Goal: Information Seeking & Learning: Learn about a topic

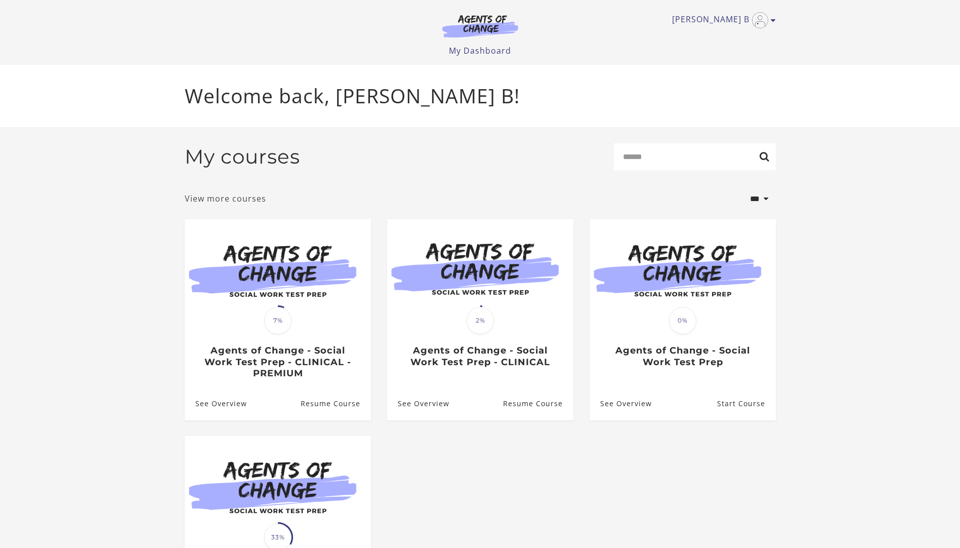
click at [238, 201] on link "View more courses" at bounding box center [225, 198] width 81 height 12
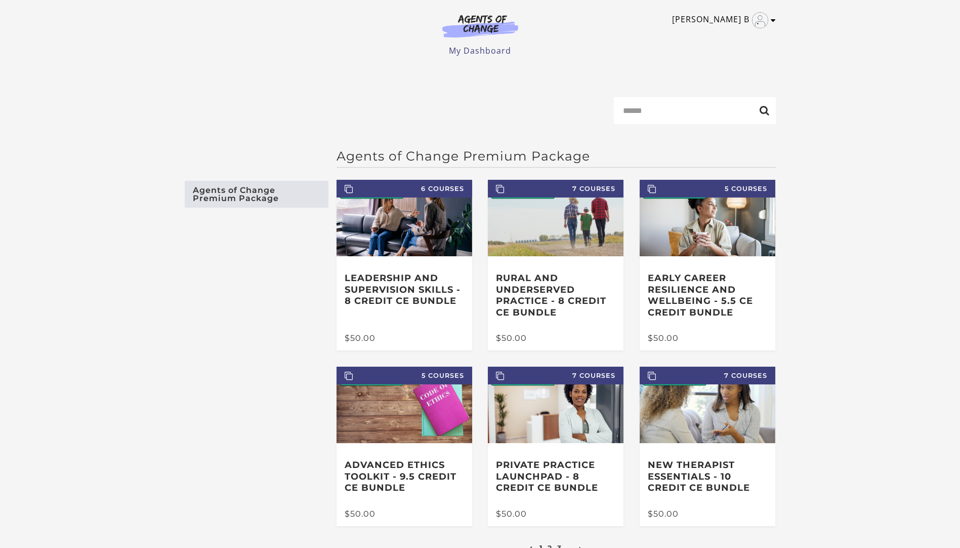
click at [710, 17] on link "[PERSON_NAME] B" at bounding box center [721, 20] width 99 height 16
click at [708, 36] on link "My Account" at bounding box center [733, 36] width 89 height 17
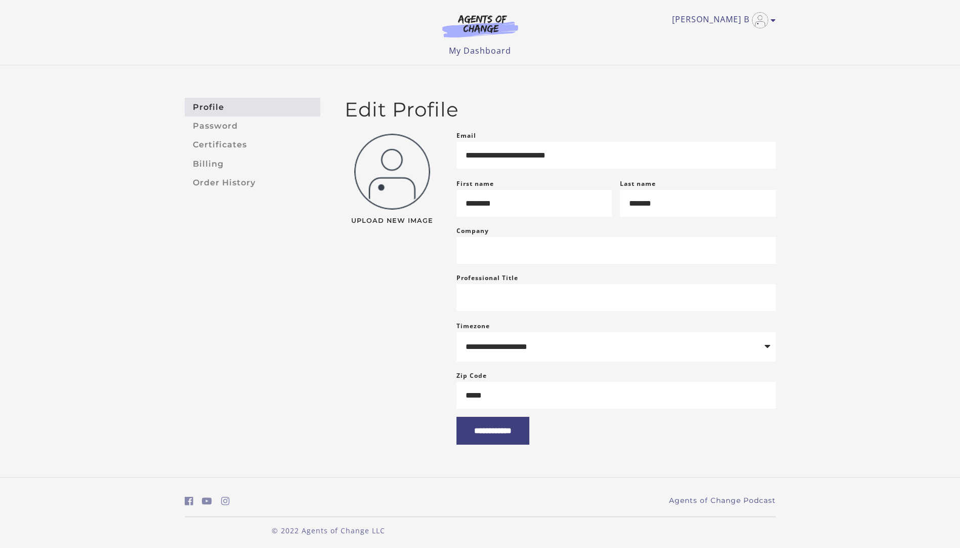
click at [485, 18] on img at bounding box center [480, 25] width 97 height 23
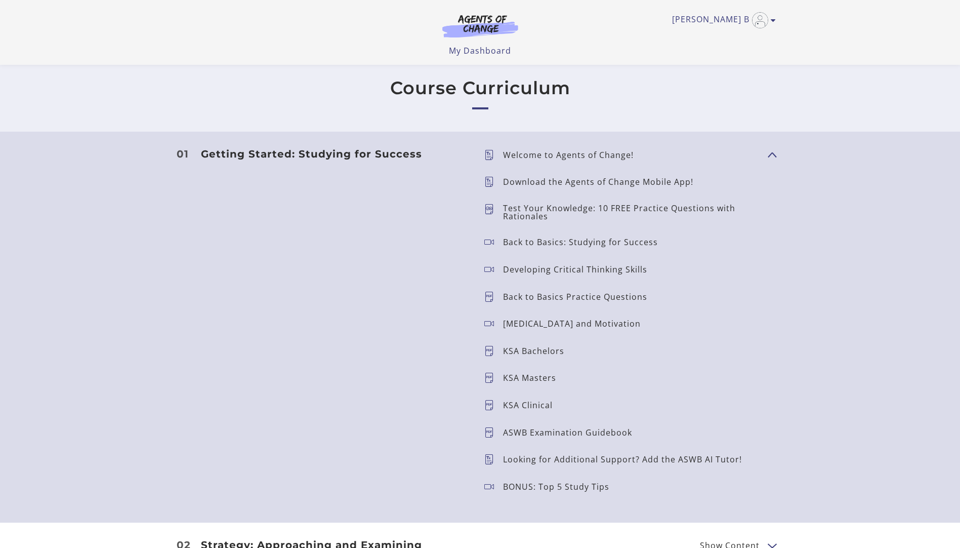
scroll to position [832, 0]
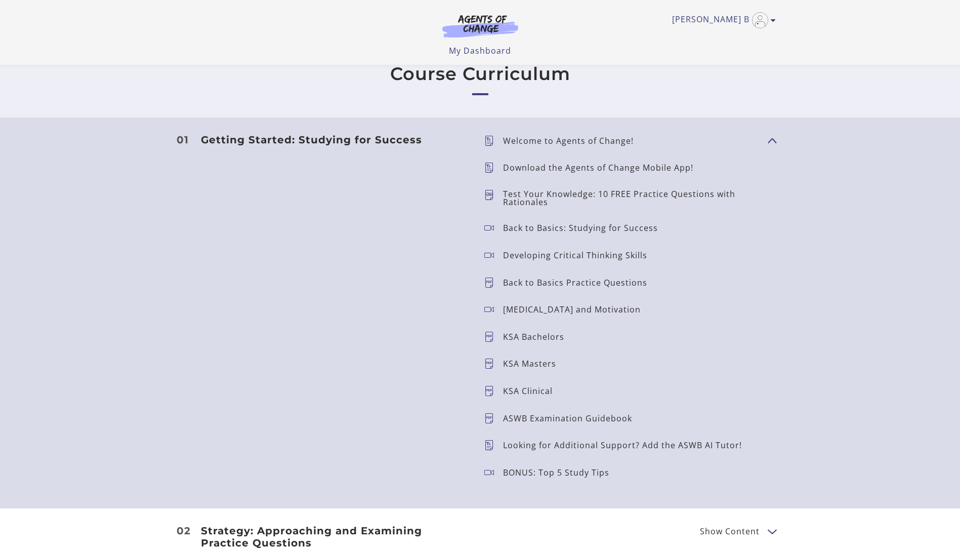
click at [772, 528] on button "Show Content" at bounding box center [772, 530] width 8 height 13
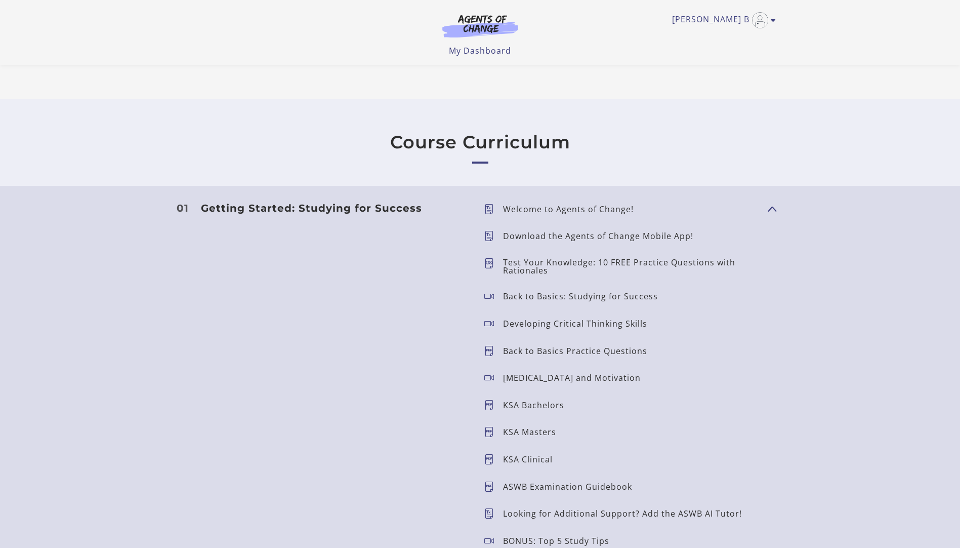
scroll to position [779, 0]
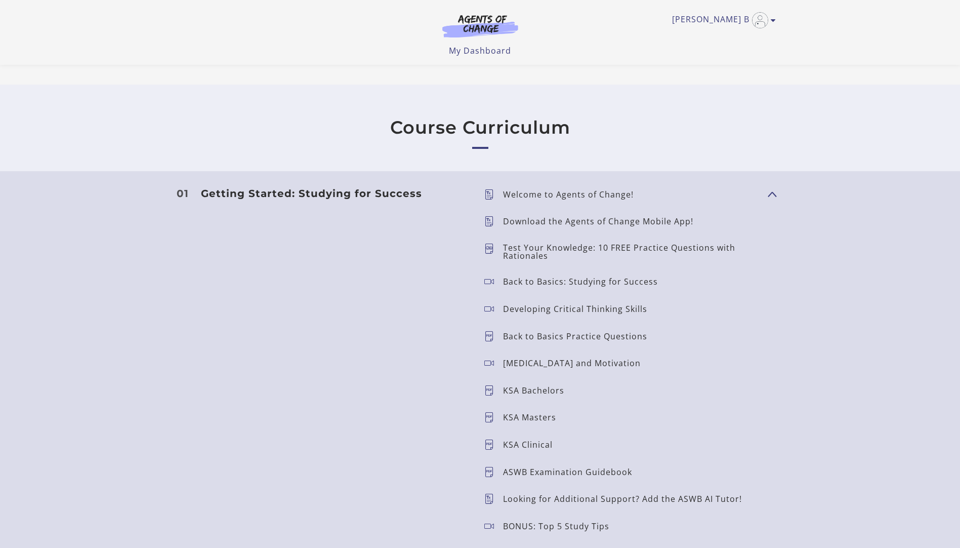
click at [509, 285] on p "Back to Basics: Studying for Success" at bounding box center [584, 281] width 163 height 8
click at [485, 280] on icon at bounding box center [493, 281] width 19 height 10
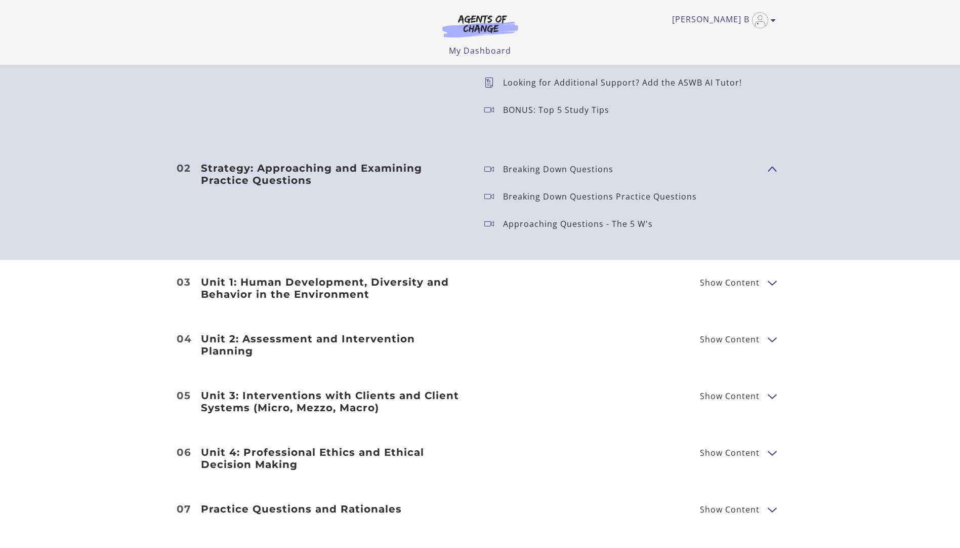
scroll to position [1200, 0]
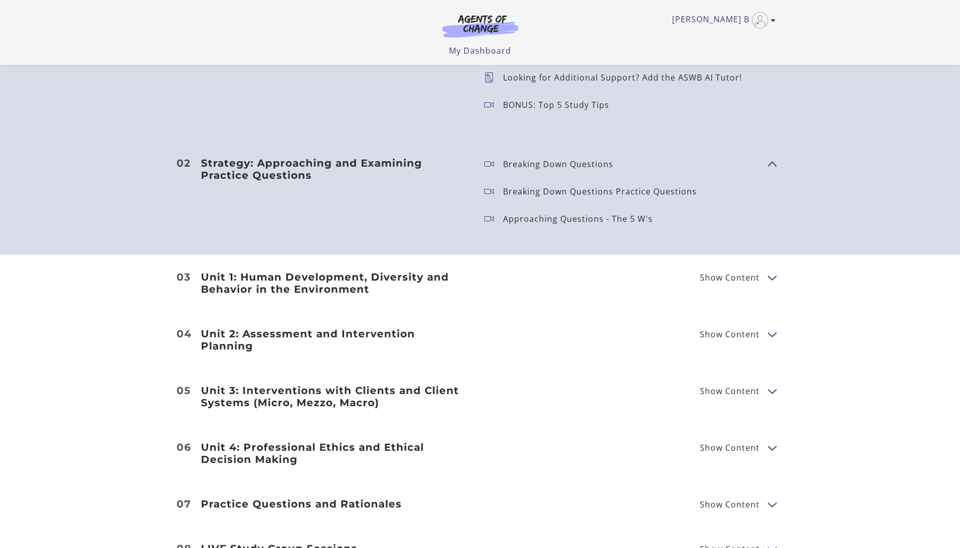
drag, startPoint x: 774, startPoint y: 279, endPoint x: 771, endPoint y: 285, distance: 6.8
click at [774, 279] on button "Show Content" at bounding box center [772, 277] width 8 height 13
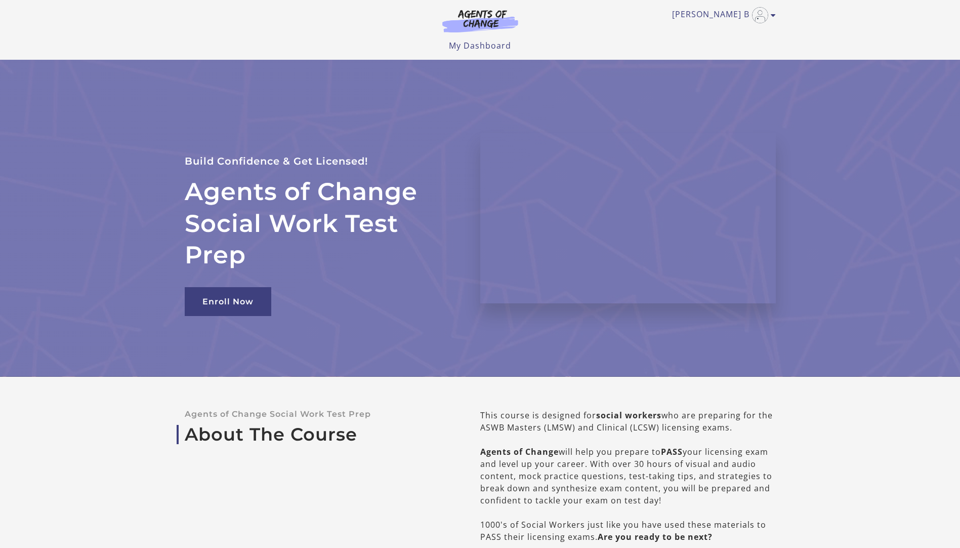
scroll to position [0, 0]
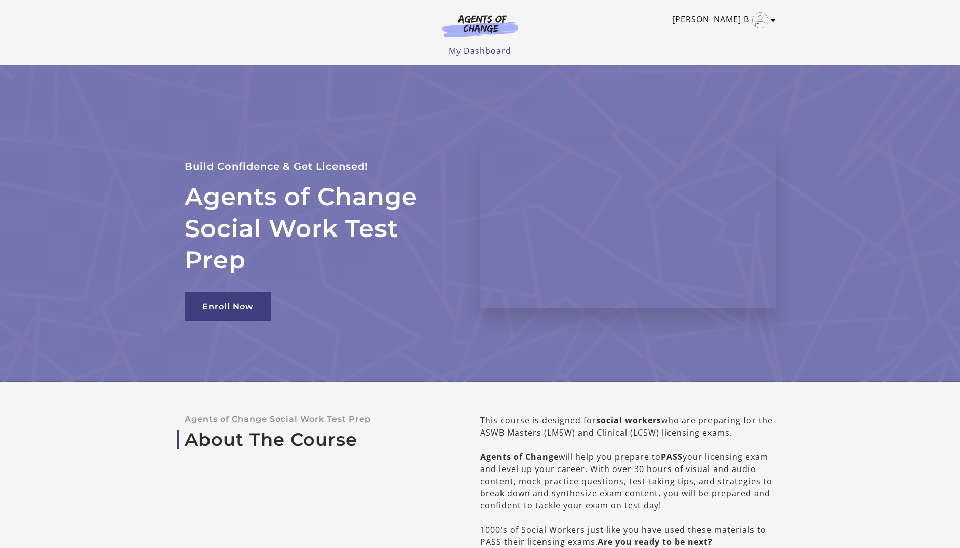
click at [773, 21] on icon "Toggle menu" at bounding box center [773, 20] width 5 height 8
click at [720, 38] on link "My Account" at bounding box center [733, 36] width 89 height 17
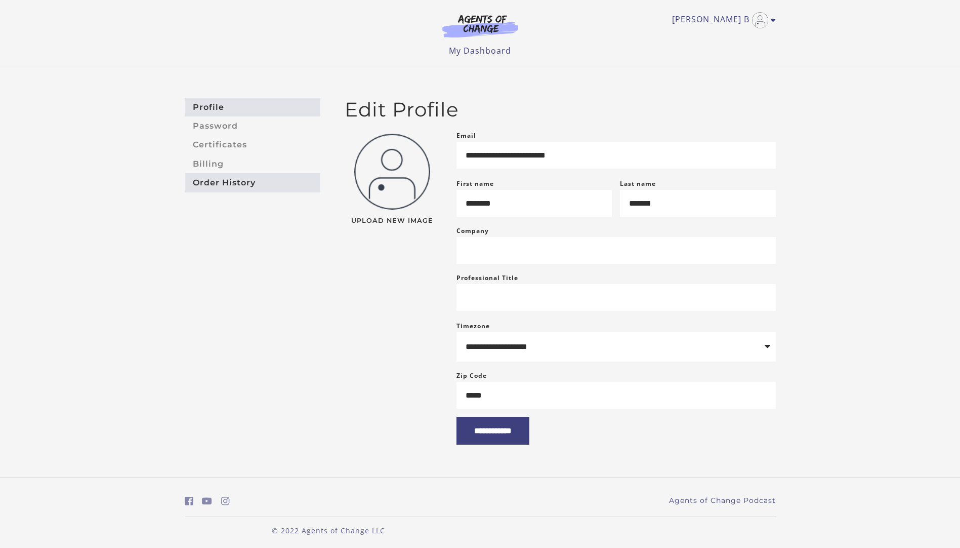
drag, startPoint x: 223, startPoint y: 188, endPoint x: 255, endPoint y: 188, distance: 32.4
click at [223, 188] on link "Order History" at bounding box center [253, 182] width 136 height 19
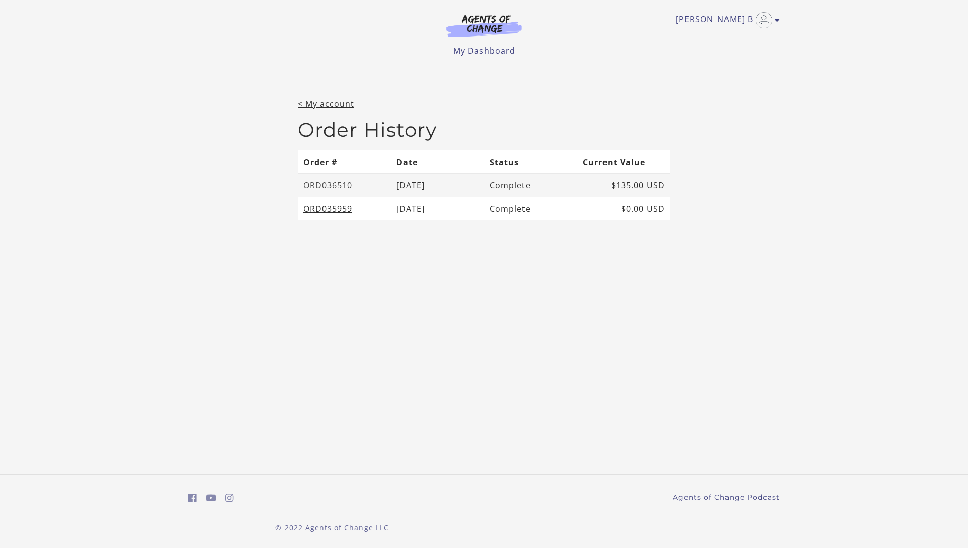
drag, startPoint x: 327, startPoint y: 184, endPoint x: 332, endPoint y: 183, distance: 5.1
click at [328, 184] on link "ORD036510" at bounding box center [327, 185] width 49 height 11
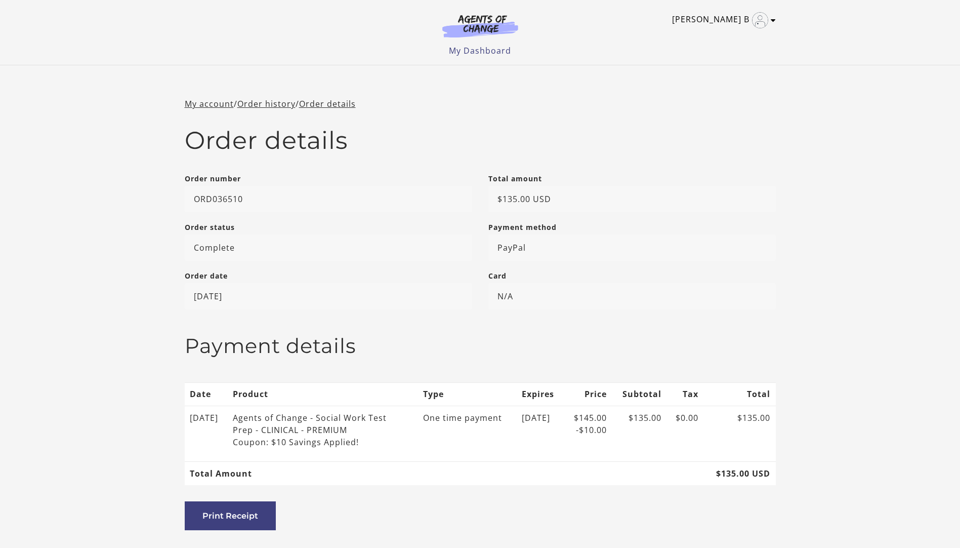
click at [715, 21] on link "[PERSON_NAME] B" at bounding box center [721, 20] width 99 height 16
click at [715, 36] on link "My Account" at bounding box center [733, 36] width 89 height 17
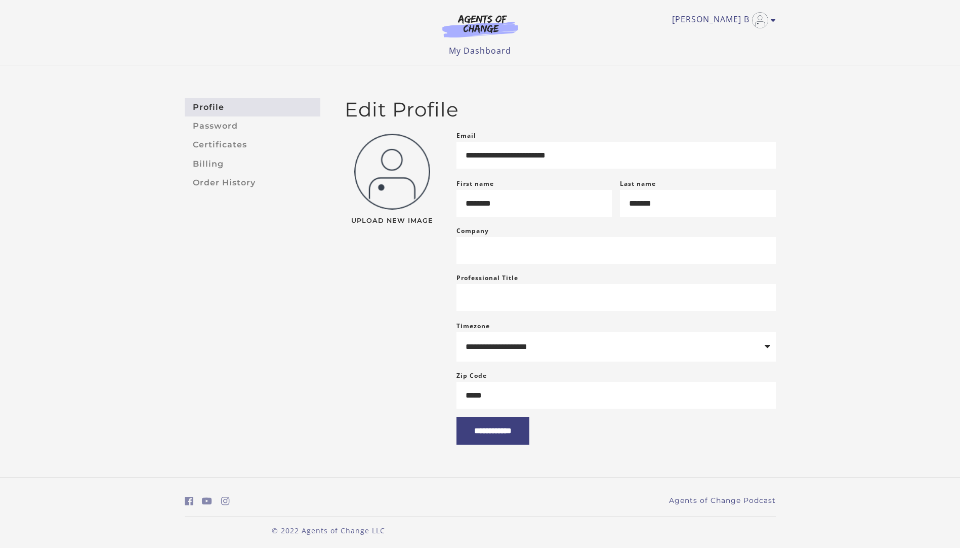
click at [486, 30] on img at bounding box center [480, 25] width 97 height 23
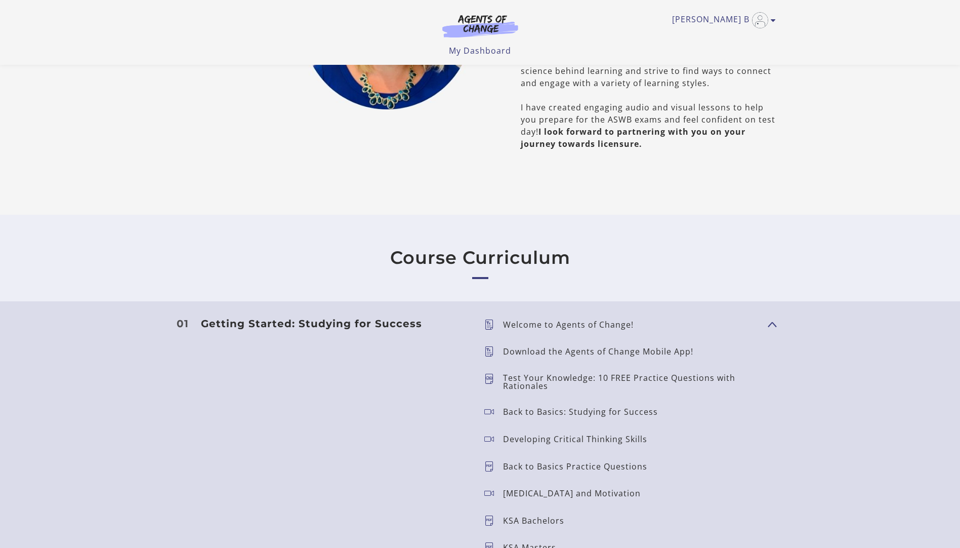
scroll to position [663, 0]
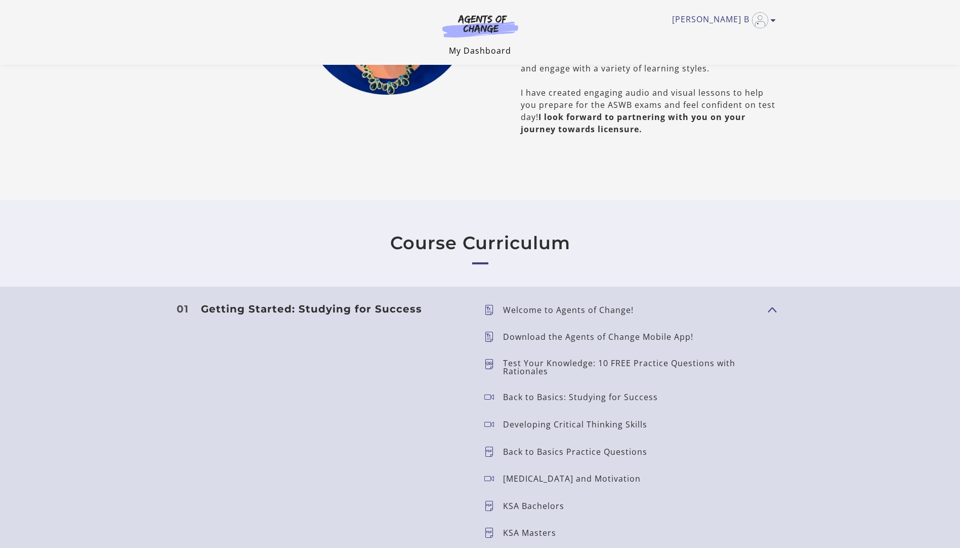
click at [471, 51] on link "My Dashboard" at bounding box center [480, 50] width 62 height 11
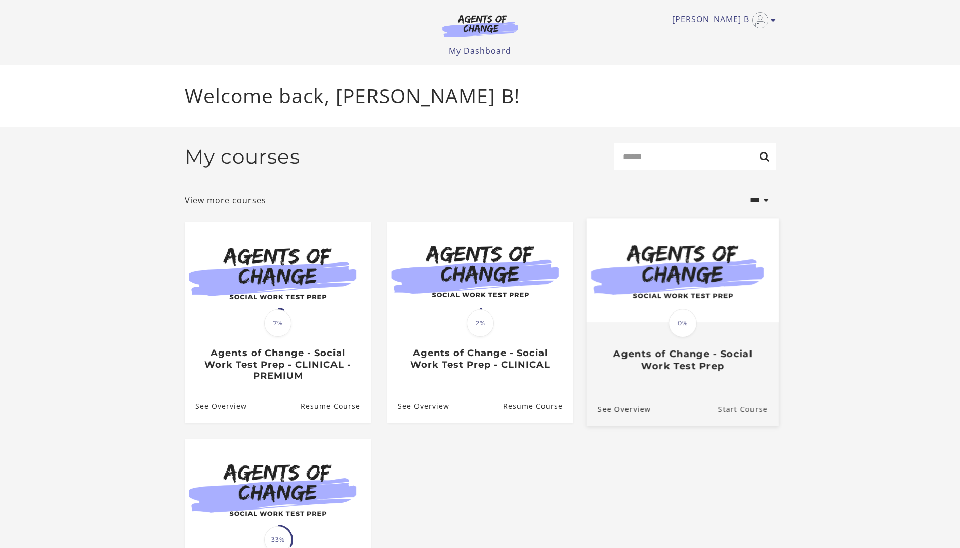
click at [725, 414] on link "Start Course" at bounding box center [748, 408] width 61 height 34
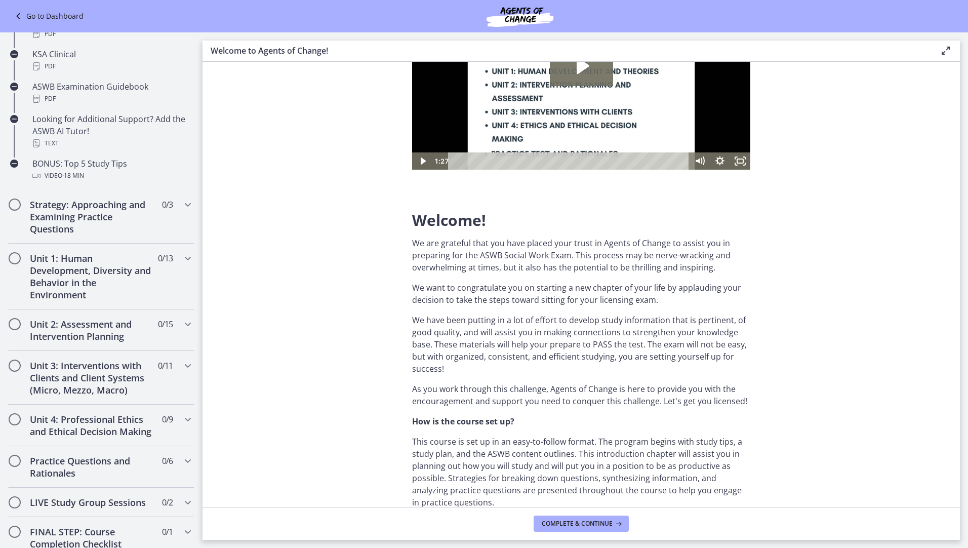
scroll to position [473, 0]
click at [53, 269] on h2 "Unit 1: Human Development, Diversity and Behavior in the Environment" at bounding box center [92, 278] width 124 height 49
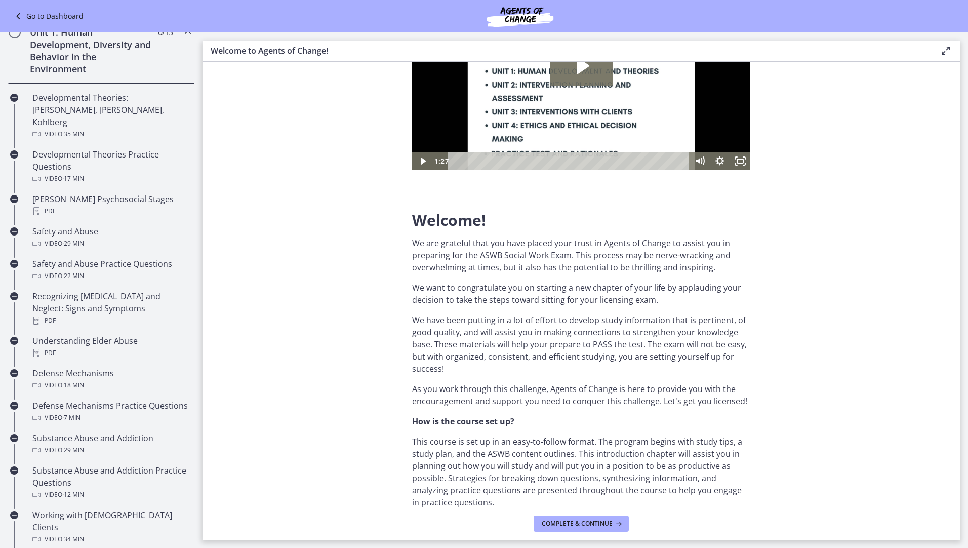
scroll to position [227, 0]
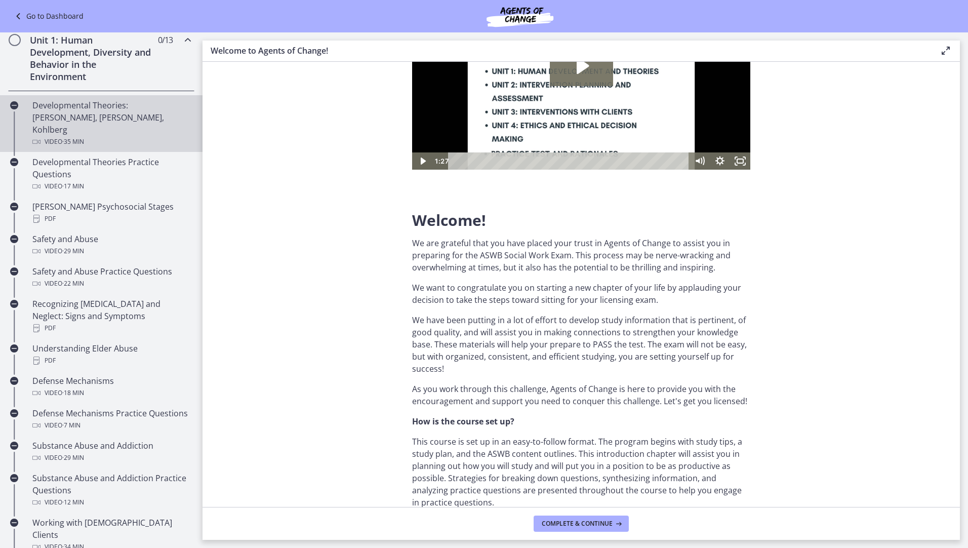
click at [64, 115] on div "Developmental Theories: Erikson, Piaget, Kohlberg Video · 35 min" at bounding box center [111, 123] width 158 height 49
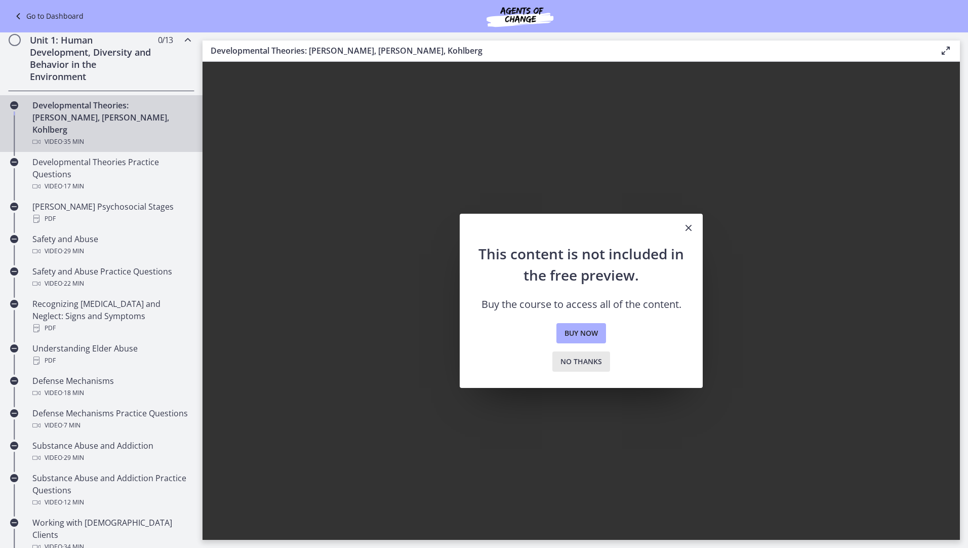
click at [585, 363] on span "No thanks" at bounding box center [581, 361] width 42 height 12
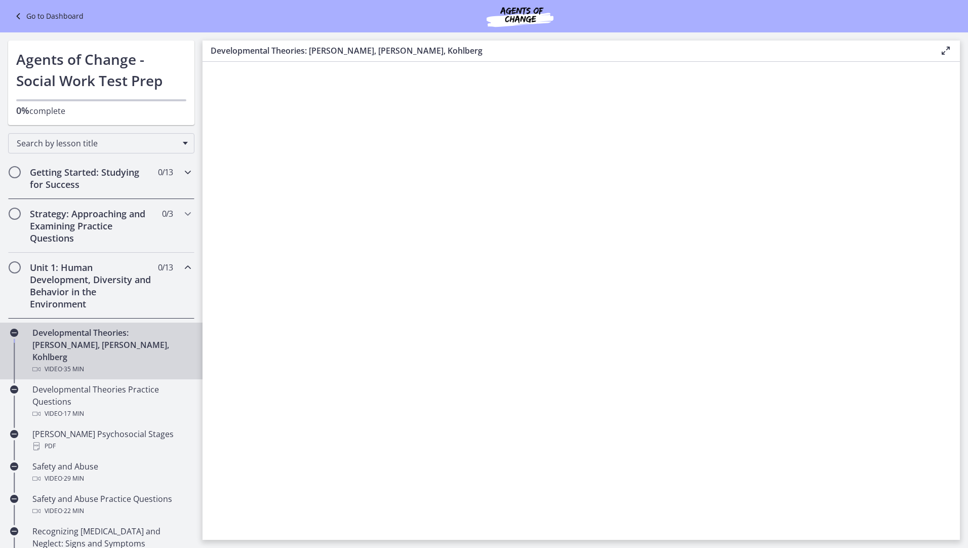
drag, startPoint x: 58, startPoint y: 176, endPoint x: 80, endPoint y: 180, distance: 22.6
click at [58, 176] on h2 "Getting Started: Studying for Success" at bounding box center [92, 178] width 124 height 24
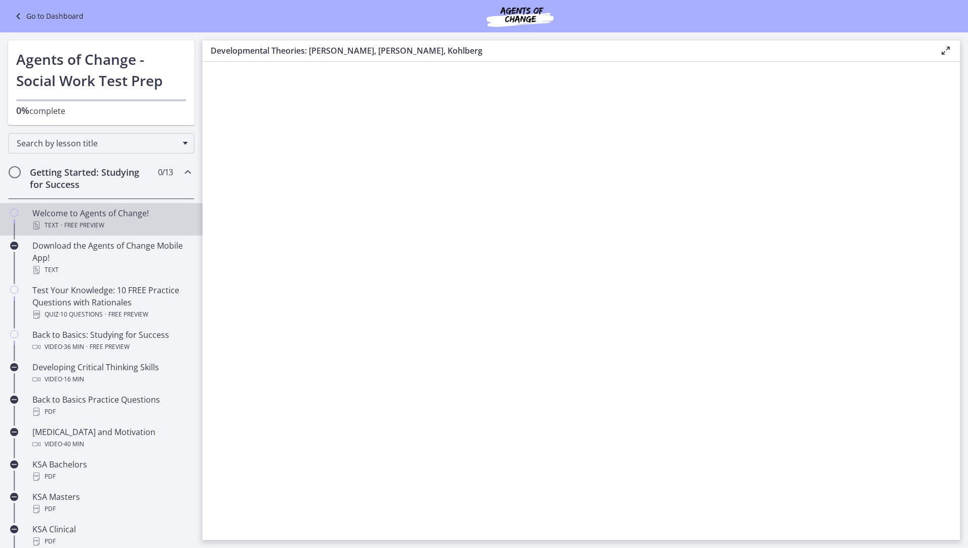
click at [73, 210] on div "Welcome to Agents of Change! Text · Free preview" at bounding box center [111, 219] width 158 height 24
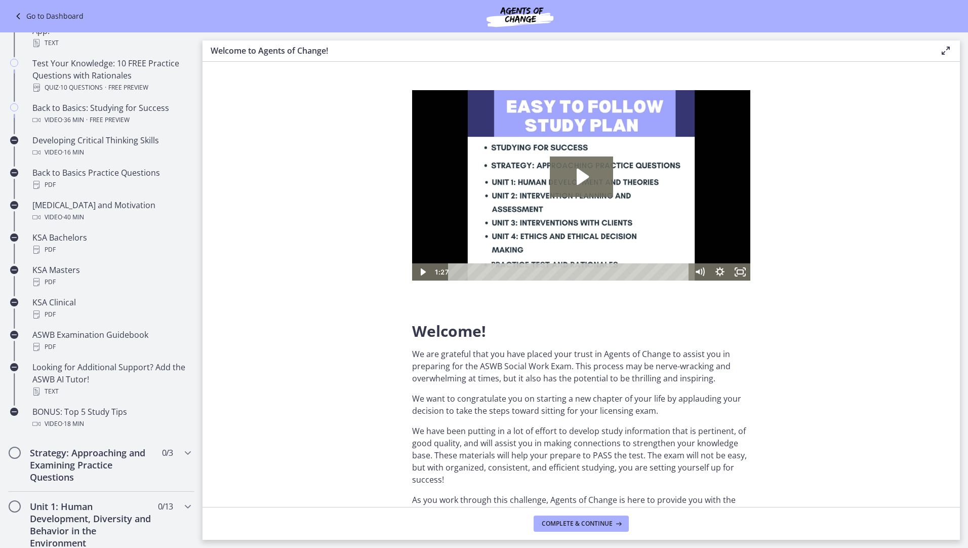
scroll to position [233, 0]
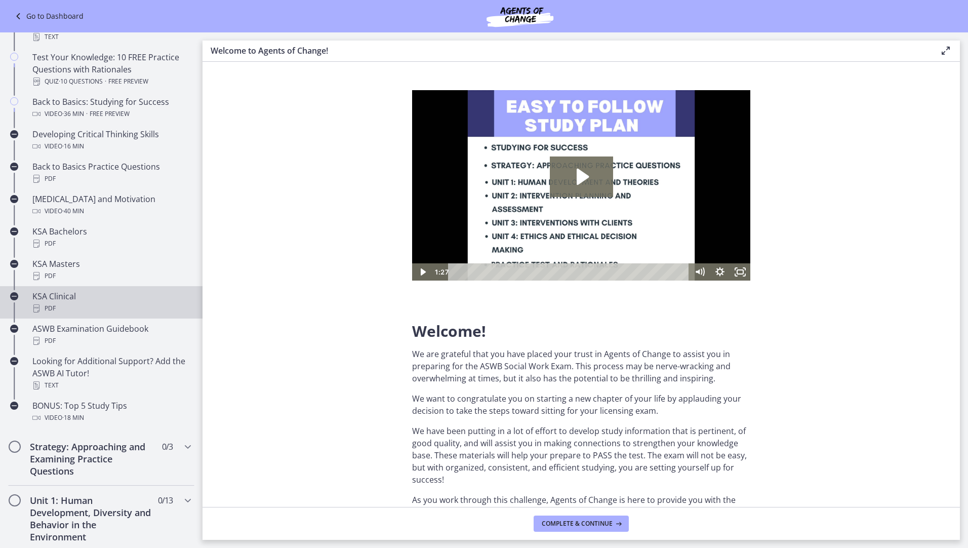
drag, startPoint x: 46, startPoint y: 297, endPoint x: 79, endPoint y: 296, distance: 33.4
click at [46, 297] on div "KSA Clinical PDF" at bounding box center [111, 302] width 158 height 24
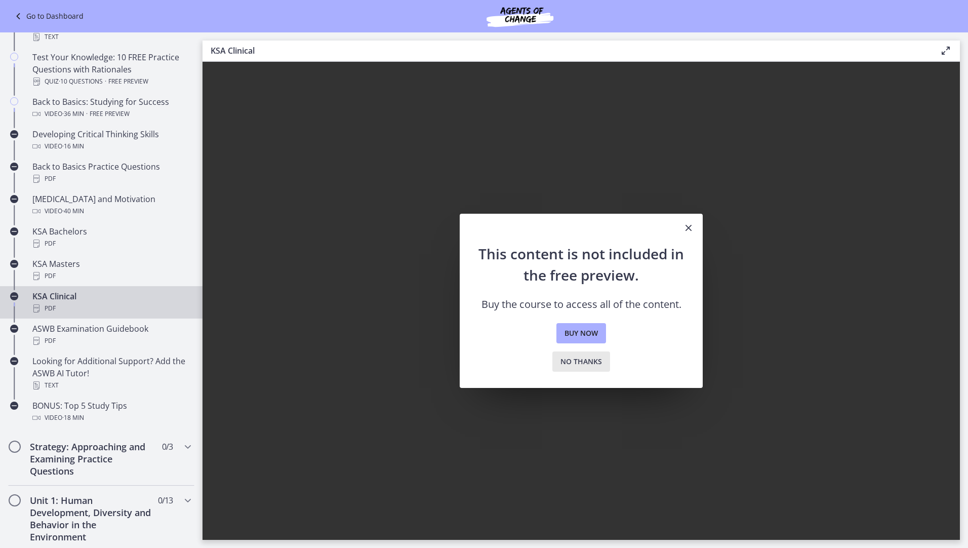
drag, startPoint x: 585, startPoint y: 366, endPoint x: 555, endPoint y: 366, distance: 29.4
click at [578, 366] on span "No thanks" at bounding box center [581, 361] width 42 height 12
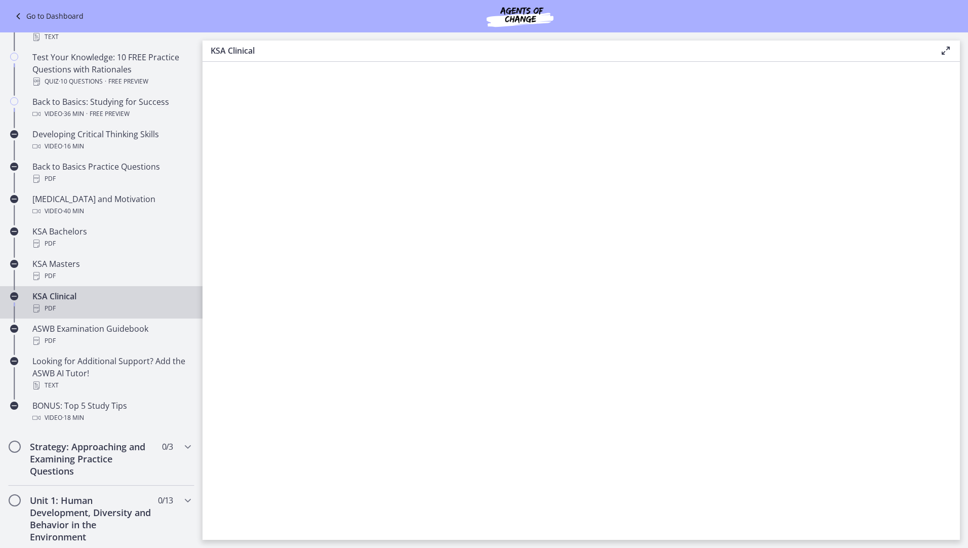
click at [522, 10] on img at bounding box center [519, 16] width 121 height 24
click at [514, 14] on img at bounding box center [519, 16] width 121 height 24
click at [57, 16] on link "Go to Dashboard" at bounding box center [47, 16] width 71 height 12
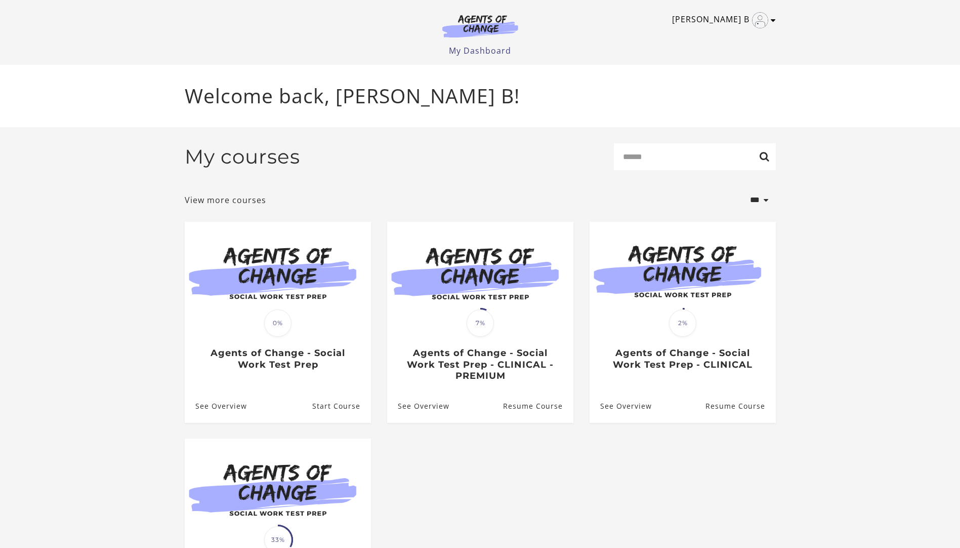
click at [770, 21] on link "[PERSON_NAME] B" at bounding box center [721, 20] width 99 height 16
drag, startPoint x: 703, startPoint y: 36, endPoint x: 659, endPoint y: 52, distance: 46.3
click at [702, 36] on link "My Account" at bounding box center [733, 36] width 89 height 17
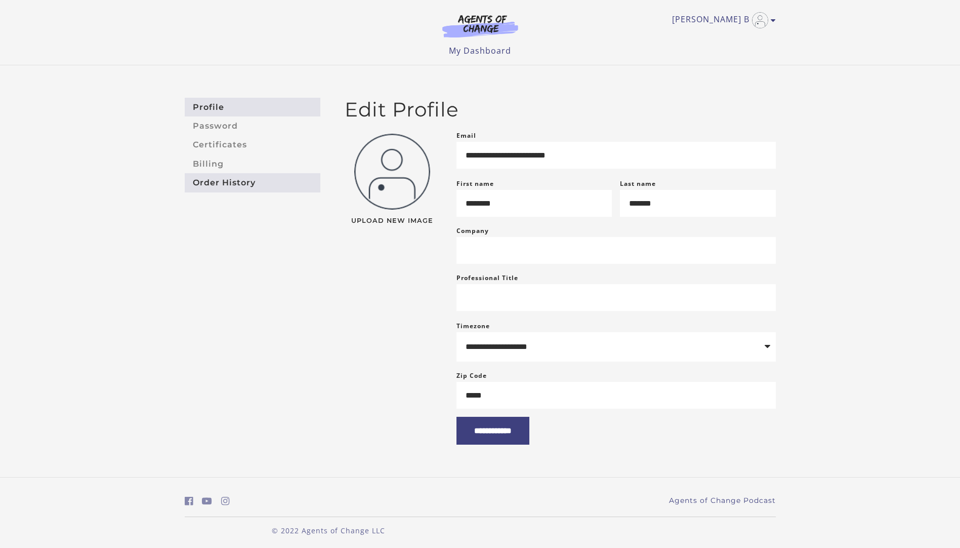
drag, startPoint x: 229, startPoint y: 181, endPoint x: 244, endPoint y: 185, distance: 15.9
click at [230, 181] on link "Order History" at bounding box center [253, 182] width 136 height 19
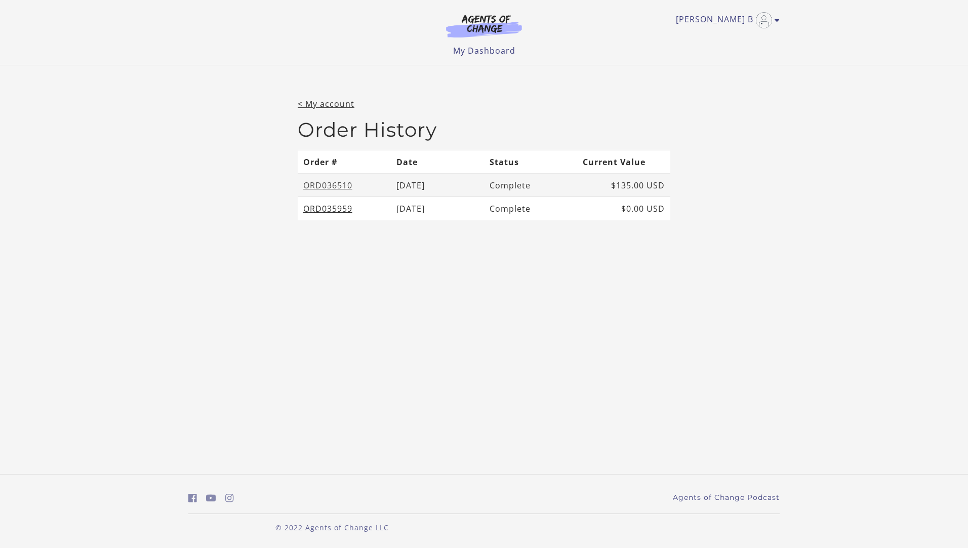
click at [316, 181] on link "ORD036510" at bounding box center [327, 185] width 49 height 11
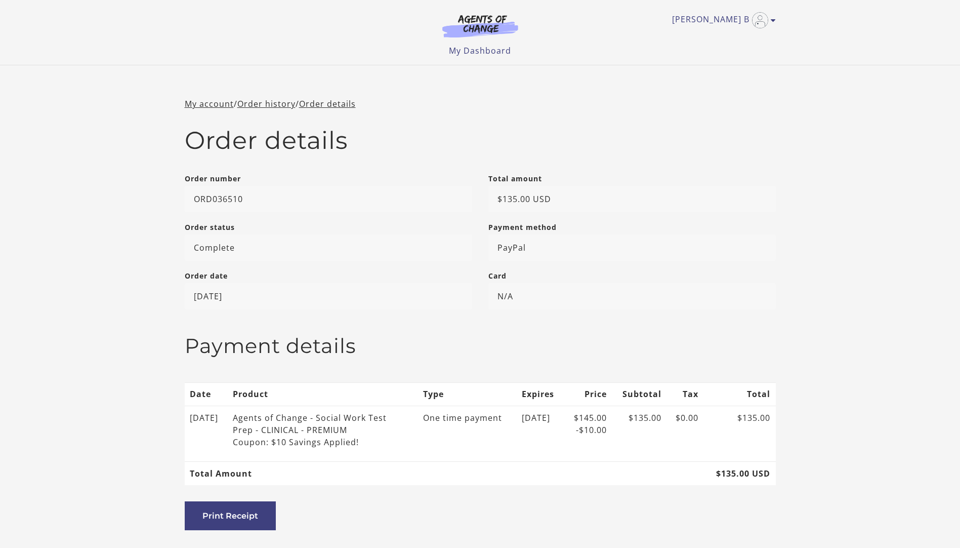
click at [473, 24] on img at bounding box center [480, 25] width 97 height 23
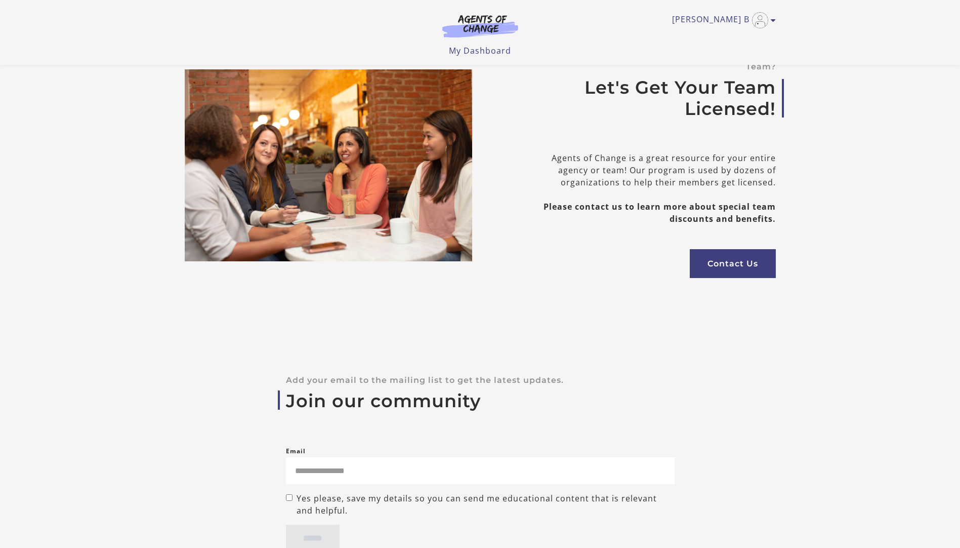
scroll to position [3502, 0]
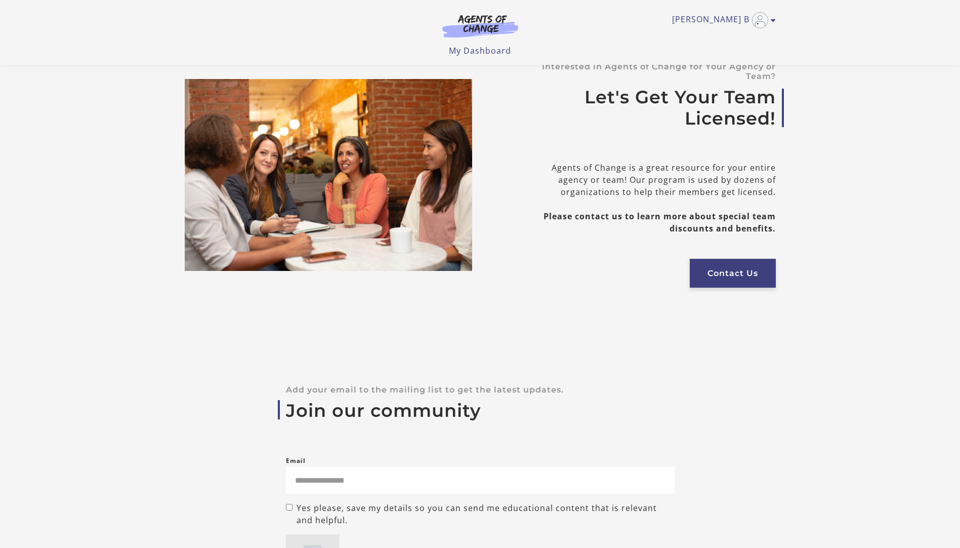
click at [722, 259] on link "Contact Us" at bounding box center [733, 273] width 86 height 29
click at [725, 259] on link "Contact Us" at bounding box center [733, 273] width 86 height 29
click at [724, 259] on link "Contact Us" at bounding box center [733, 273] width 86 height 29
click at [727, 259] on link "Contact Us" at bounding box center [733, 273] width 86 height 29
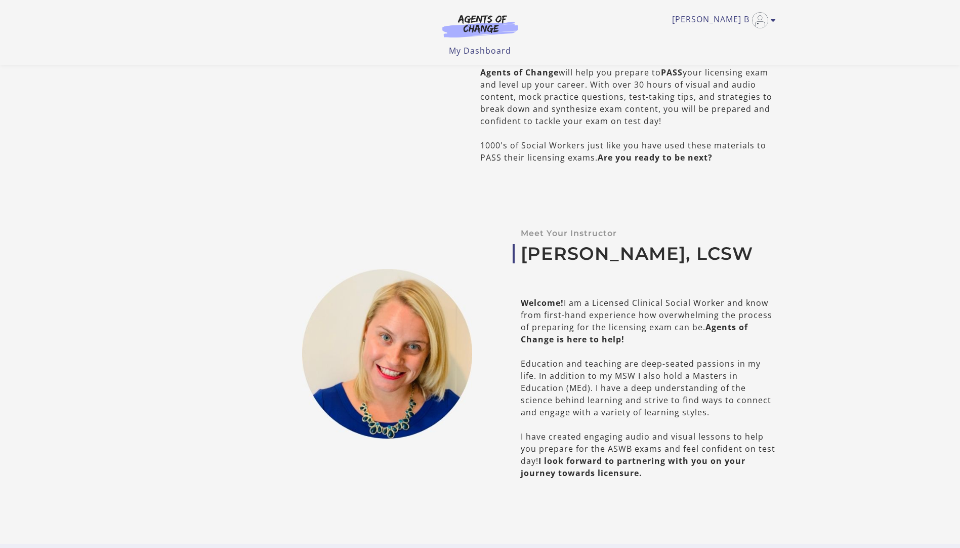
scroll to position [0, 0]
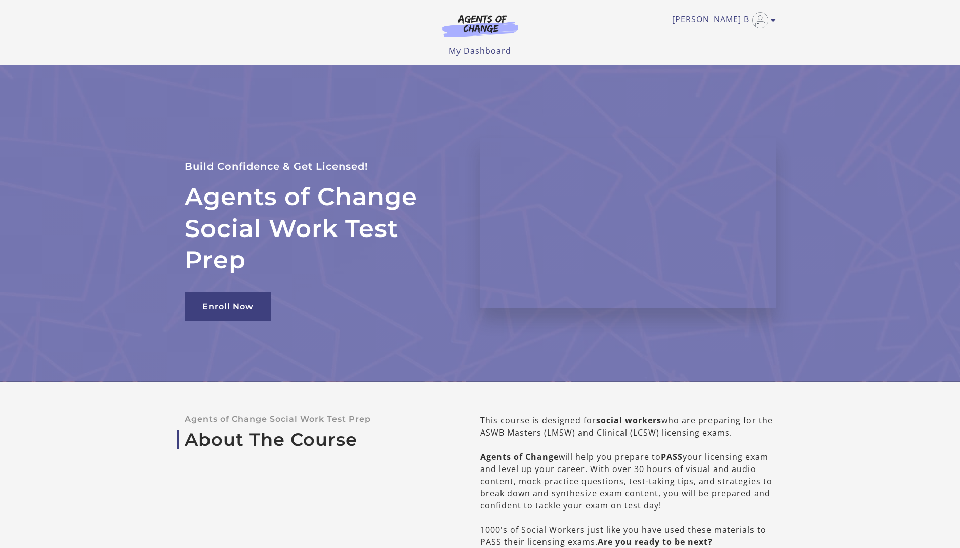
click at [470, 19] on img at bounding box center [480, 25] width 97 height 23
click at [490, 21] on img at bounding box center [480, 25] width 97 height 23
click at [774, 20] on icon "Toggle menu" at bounding box center [773, 20] width 5 height 8
click at [739, 52] on icon "Open in a new window" at bounding box center [736, 54] width 9 height 8
click at [482, 33] on img at bounding box center [480, 25] width 97 height 23
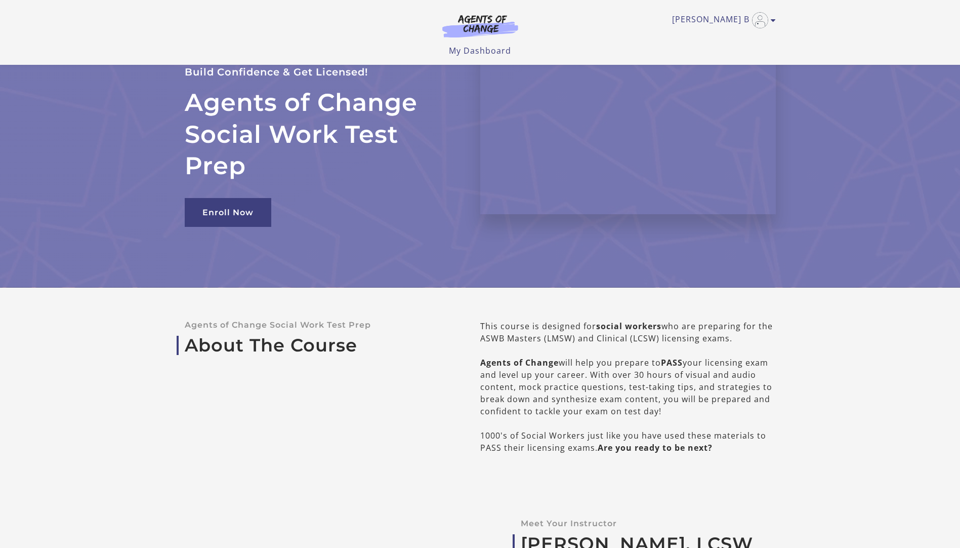
scroll to position [39, 0]
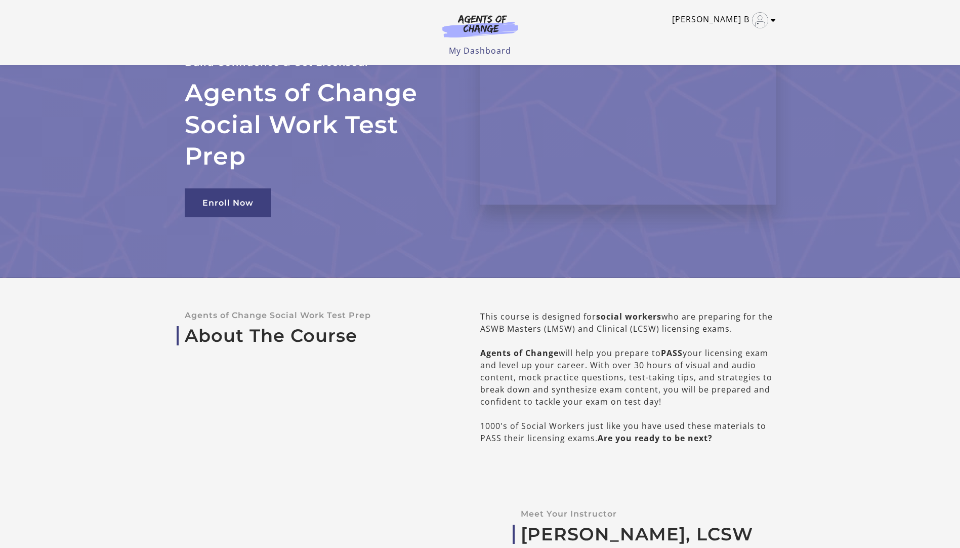
click at [725, 15] on link "[PERSON_NAME] B" at bounding box center [721, 20] width 99 height 16
click at [720, 33] on link "My Account" at bounding box center [733, 36] width 89 height 17
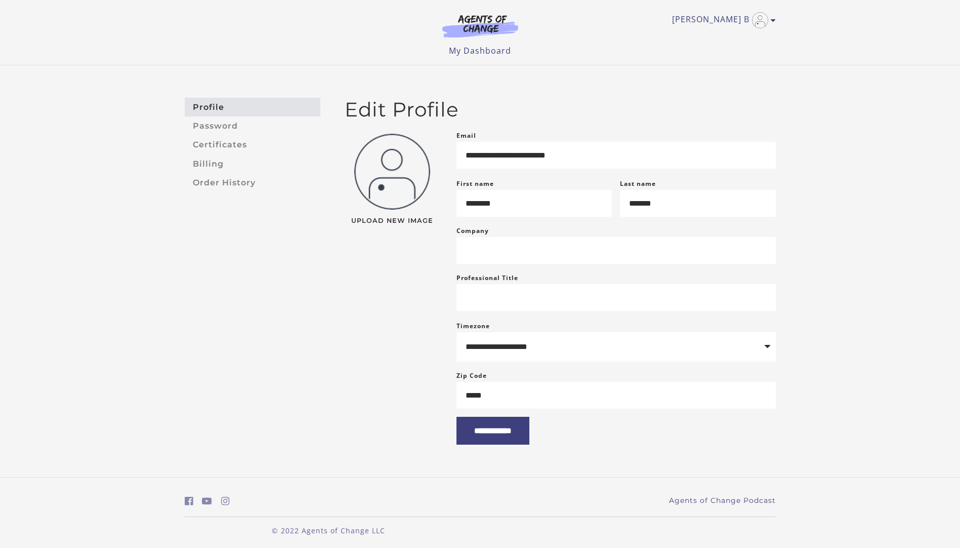
click at [227, 105] on link "Profile" at bounding box center [253, 107] width 136 height 19
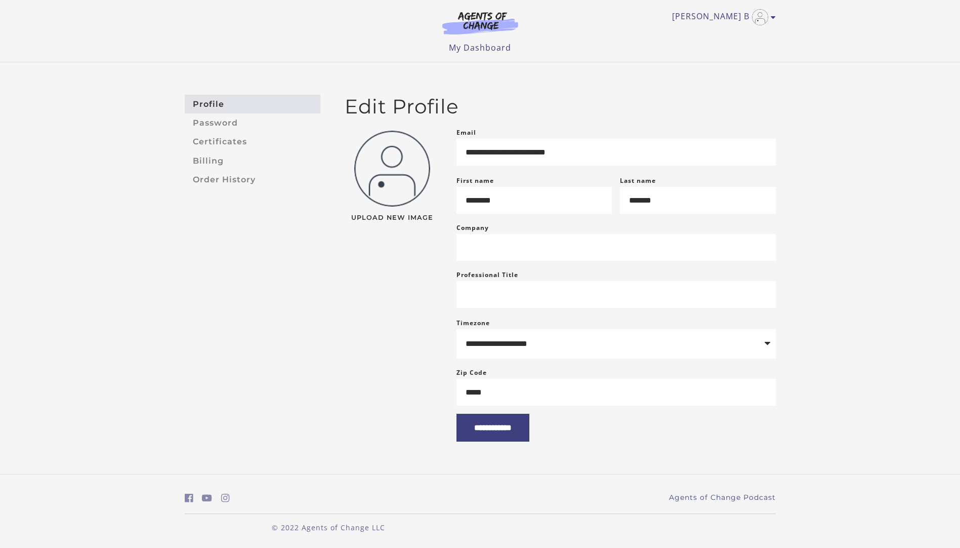
click at [464, 13] on img at bounding box center [480, 22] width 97 height 23
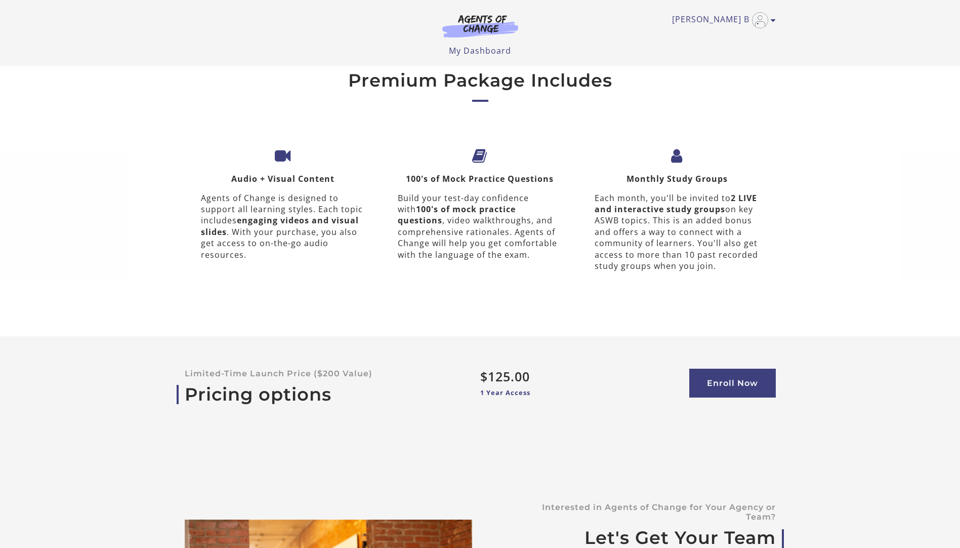
scroll to position [3067, 0]
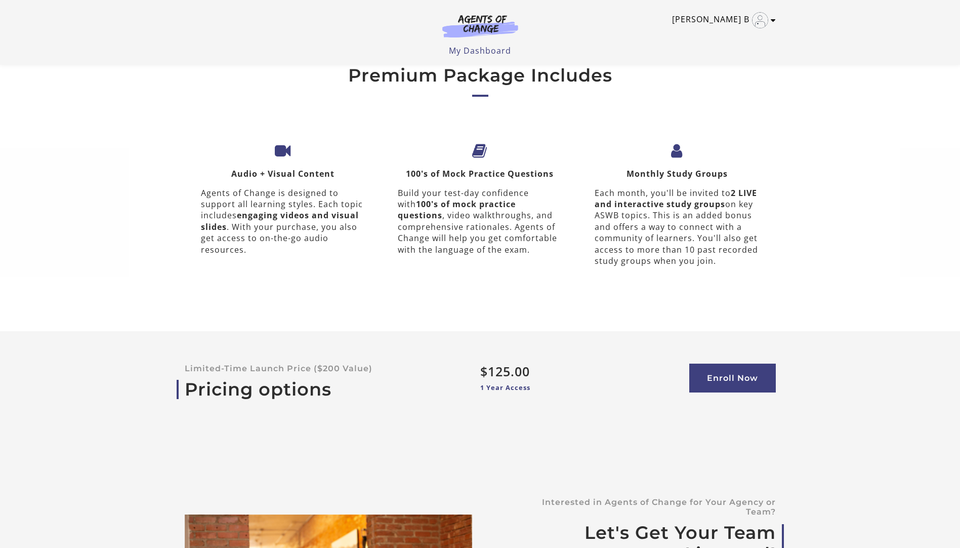
click at [719, 15] on link "[PERSON_NAME] B" at bounding box center [721, 20] width 99 height 16
click at [720, 35] on link "My Account" at bounding box center [733, 36] width 89 height 17
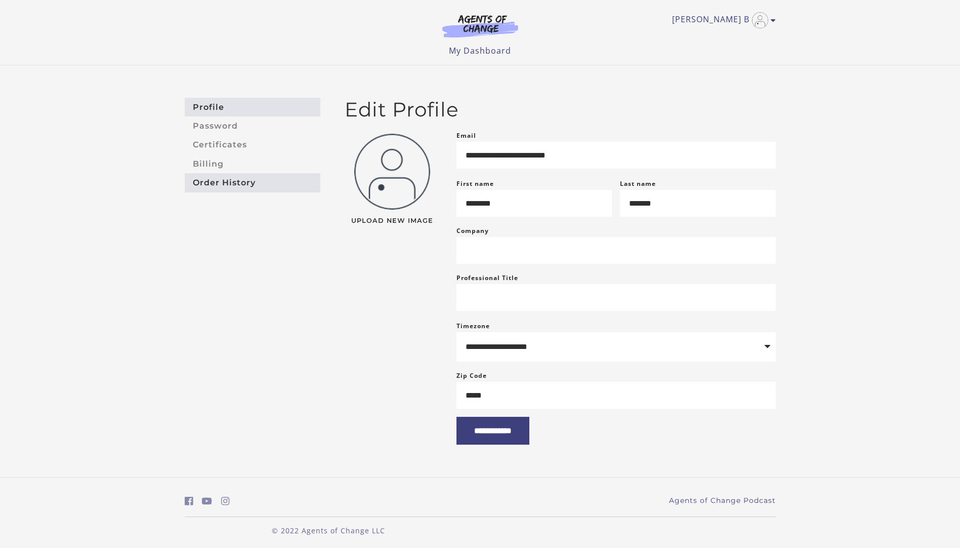
click at [240, 181] on link "Order History" at bounding box center [253, 182] width 136 height 19
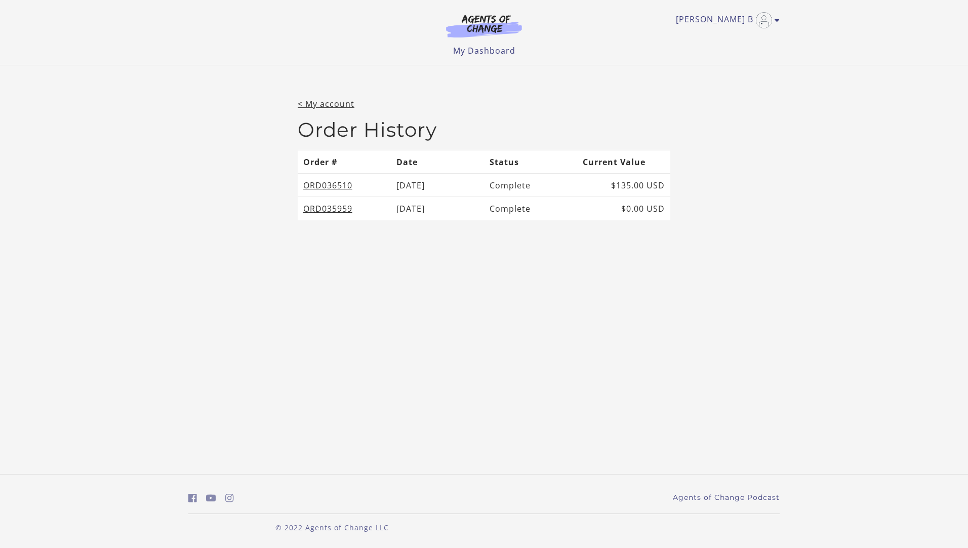
click at [469, 19] on img at bounding box center [483, 25] width 97 height 23
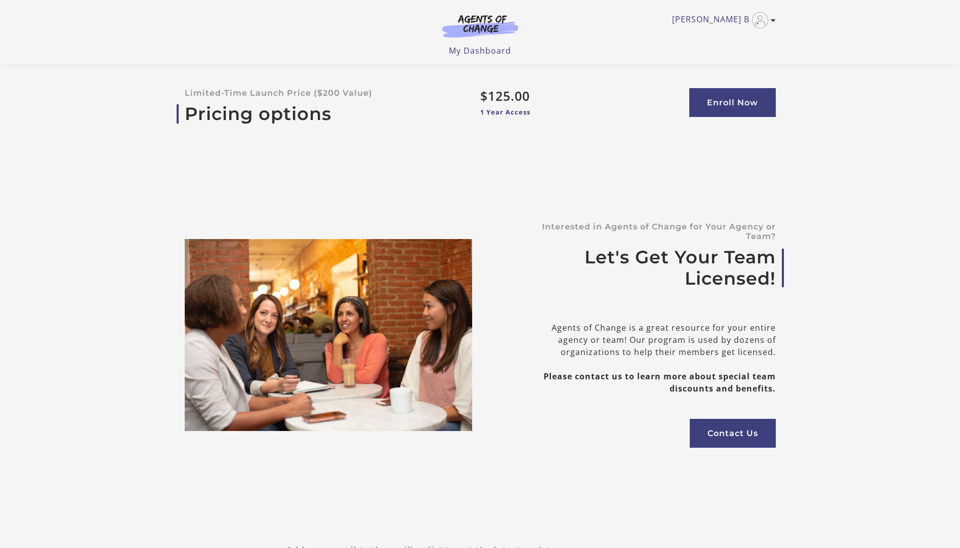
scroll to position [3362, 0]
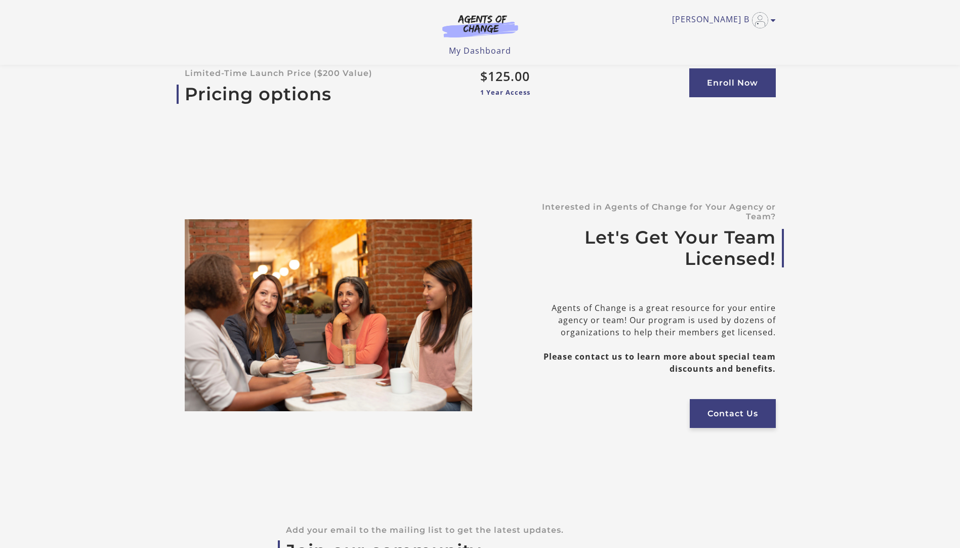
click at [741, 399] on link "Contact Us" at bounding box center [733, 413] width 86 height 29
click at [717, 19] on link "[PERSON_NAME] B" at bounding box center [721, 20] width 99 height 16
click at [713, 38] on link "My Account" at bounding box center [733, 36] width 89 height 17
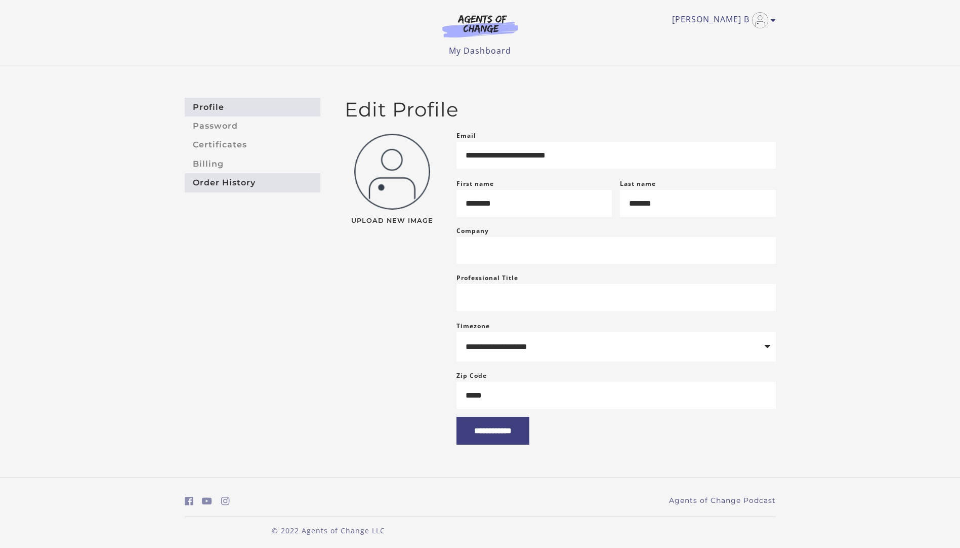
click at [220, 179] on link "Order History" at bounding box center [253, 182] width 136 height 19
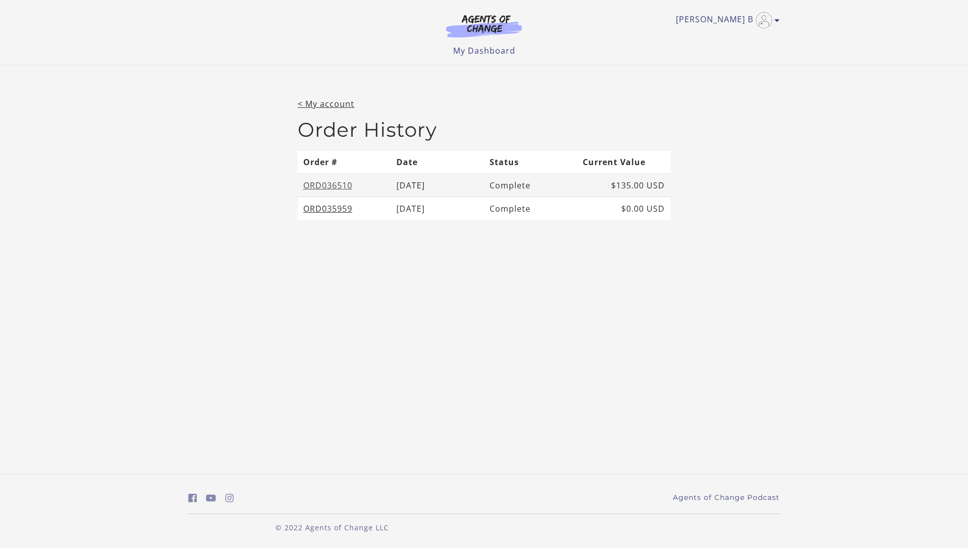
click at [341, 180] on link "ORD036510" at bounding box center [327, 185] width 49 height 11
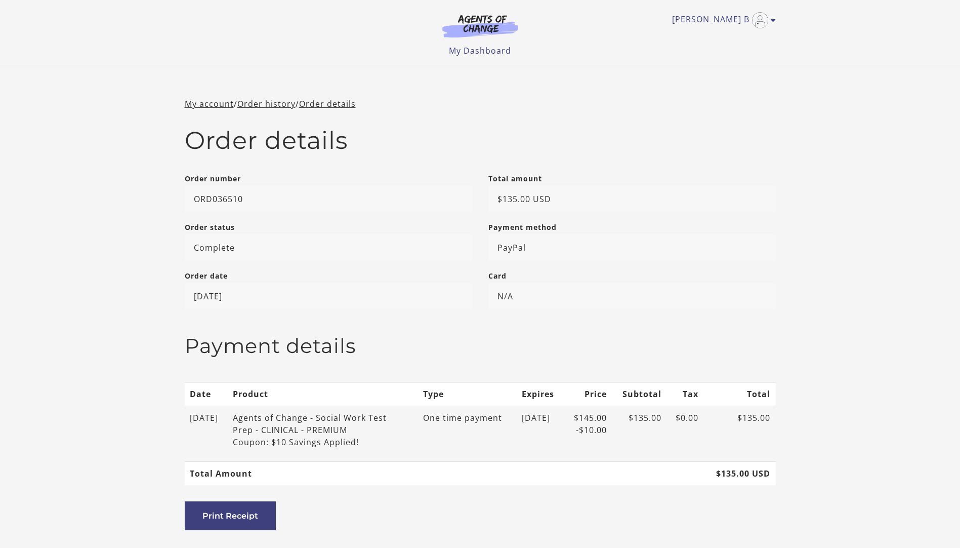
drag, startPoint x: 366, startPoint y: 429, endPoint x: 245, endPoint y: 418, distance: 121.9
click at [245, 418] on td "Agents of Change - Social Work Test Prep - CLINICAL - PREMIUM Coupon: $10 Savin…" at bounding box center [323, 433] width 190 height 56
drag, startPoint x: 245, startPoint y: 418, endPoint x: 268, endPoint y: 419, distance: 22.8
copy div "Agents of Change - Social Work Test Prep - CLINICAL - PREMIUM"
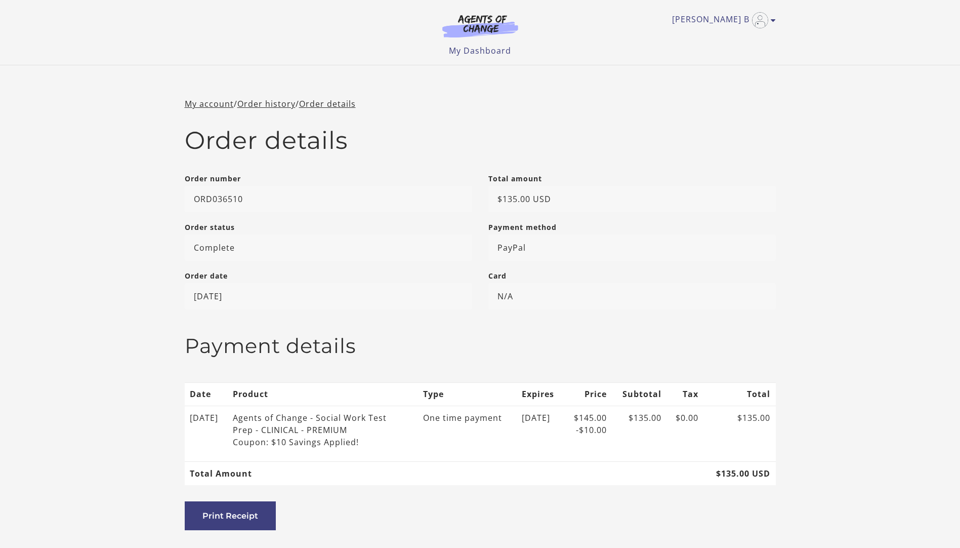
drag, startPoint x: 962, startPoint y: 29, endPoint x: 963, endPoint y: 18, distance: 11.1
click at [960, 18] on html "Skip to main content [PERSON_NAME][GEOGRAPHIC_DATA] My Account Support Sign Out…" at bounding box center [480, 274] width 960 height 548
